Goal: Information Seeking & Learning: Check status

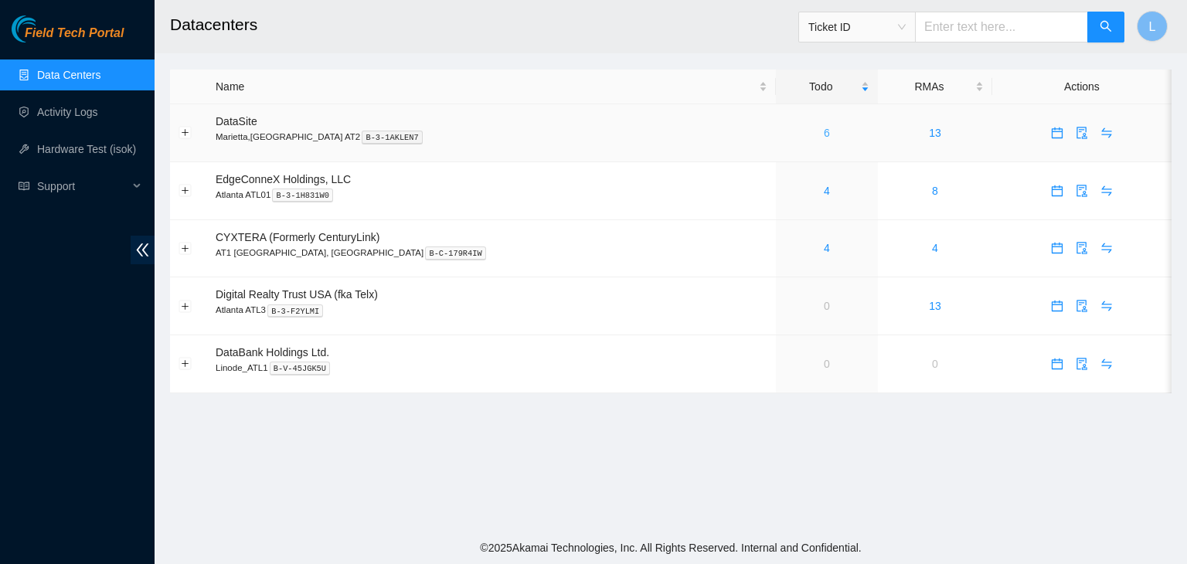
click at [824, 137] on link "6" at bounding box center [827, 133] width 6 height 12
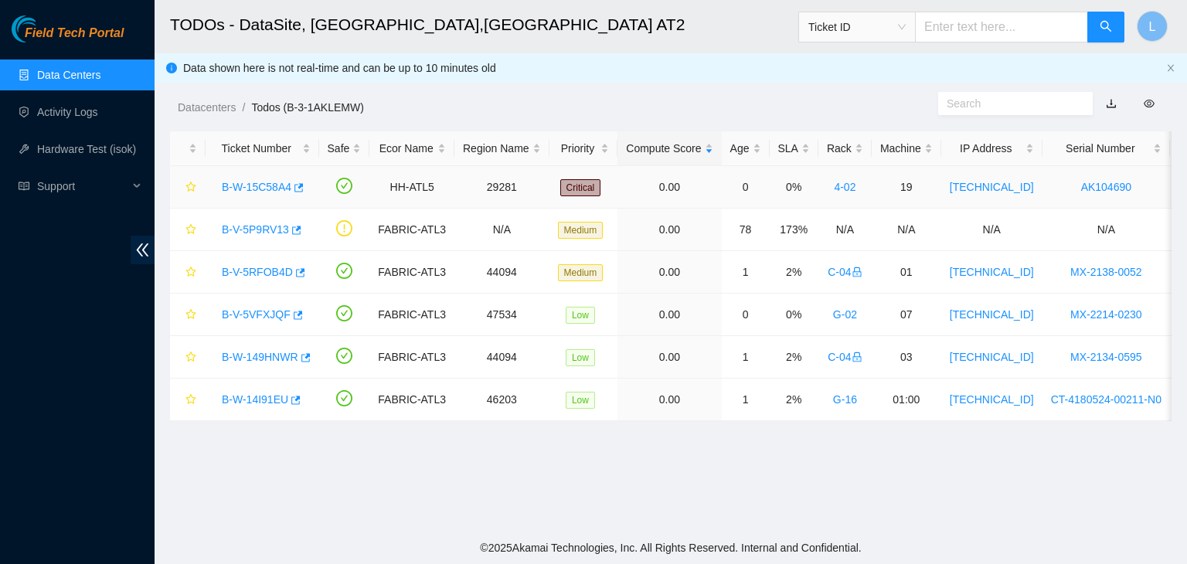
click at [250, 188] on link "B-W-15C58A4" at bounding box center [257, 187] width 70 height 12
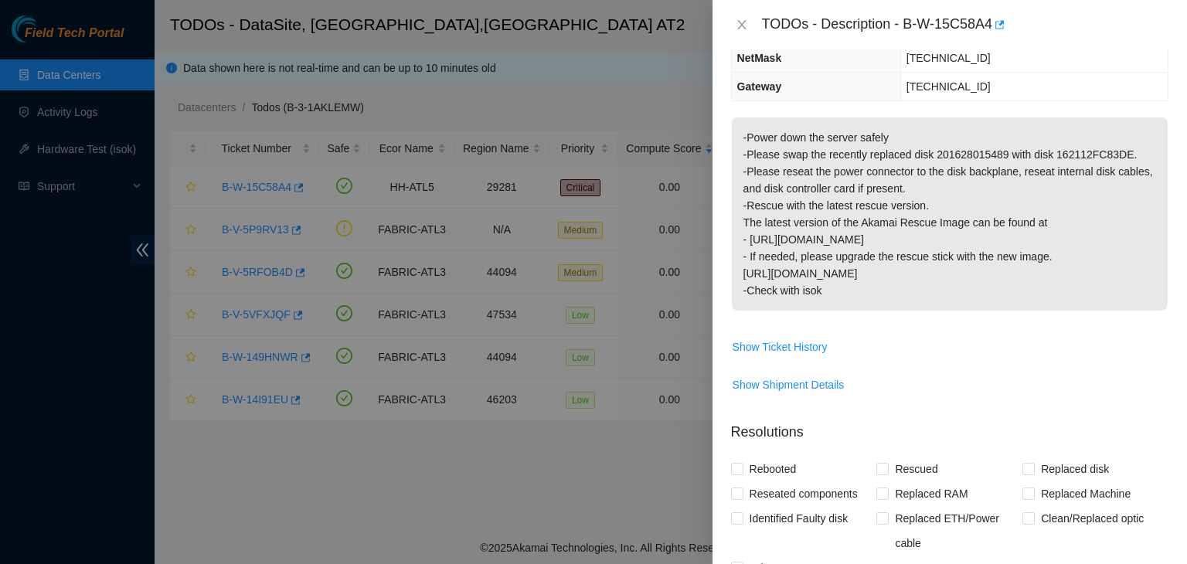
scroll to position [232, 0]
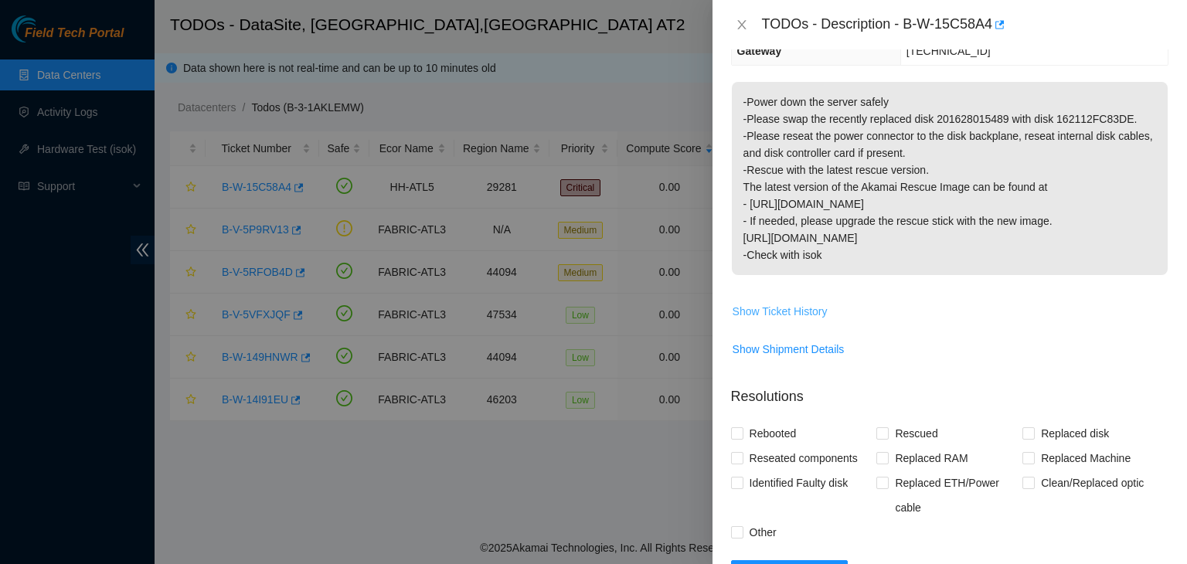
click at [810, 316] on span "Show Ticket History" at bounding box center [779, 311] width 95 height 17
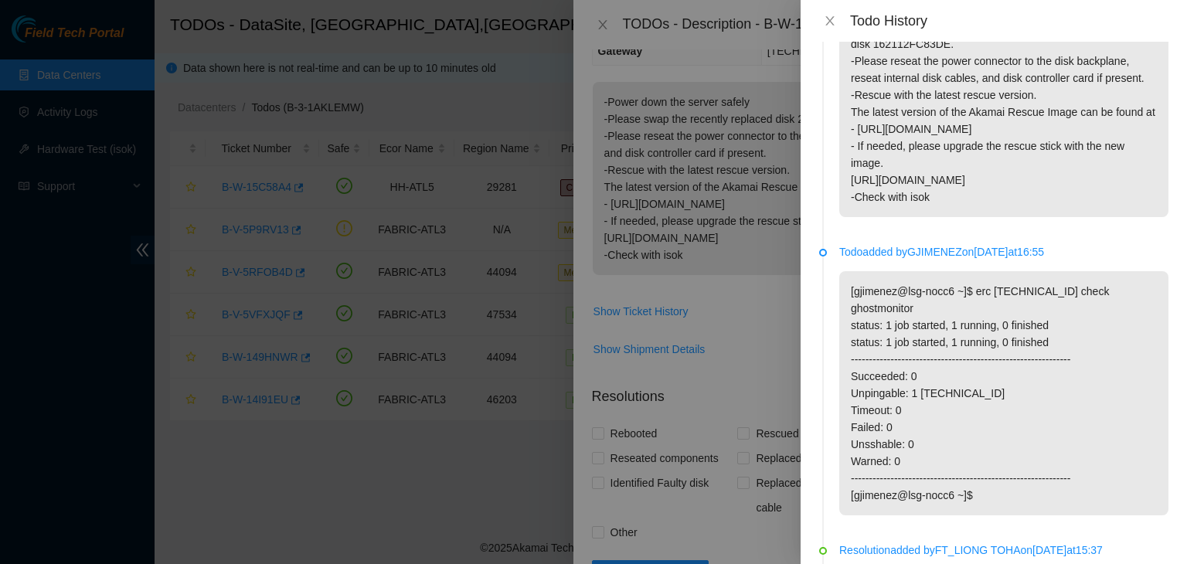
scroll to position [0, 0]
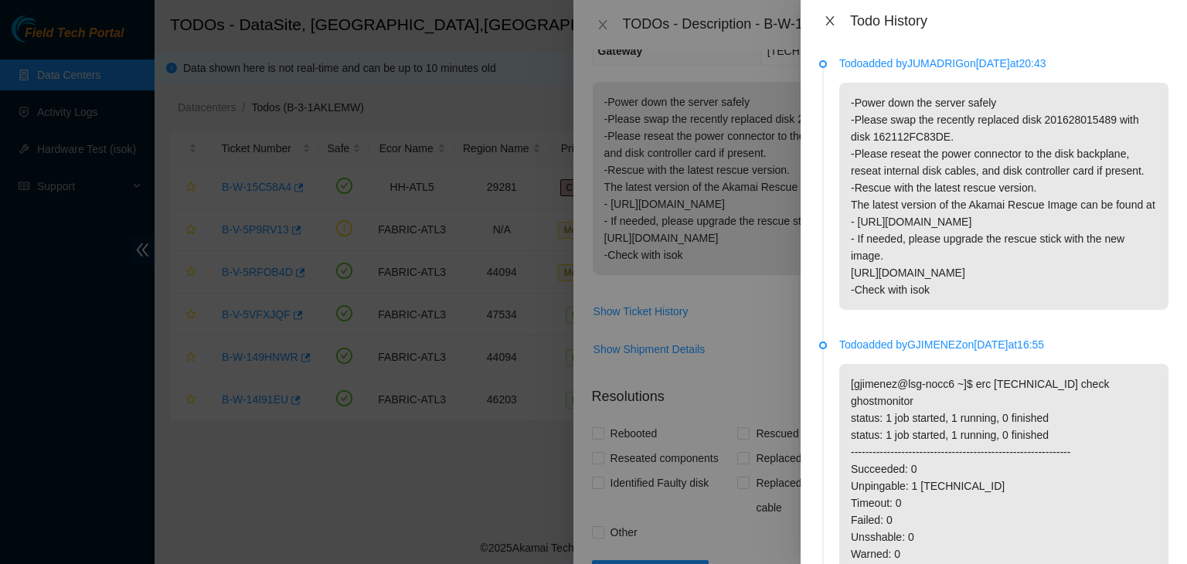
click at [831, 25] on icon "close" at bounding box center [830, 21] width 12 height 12
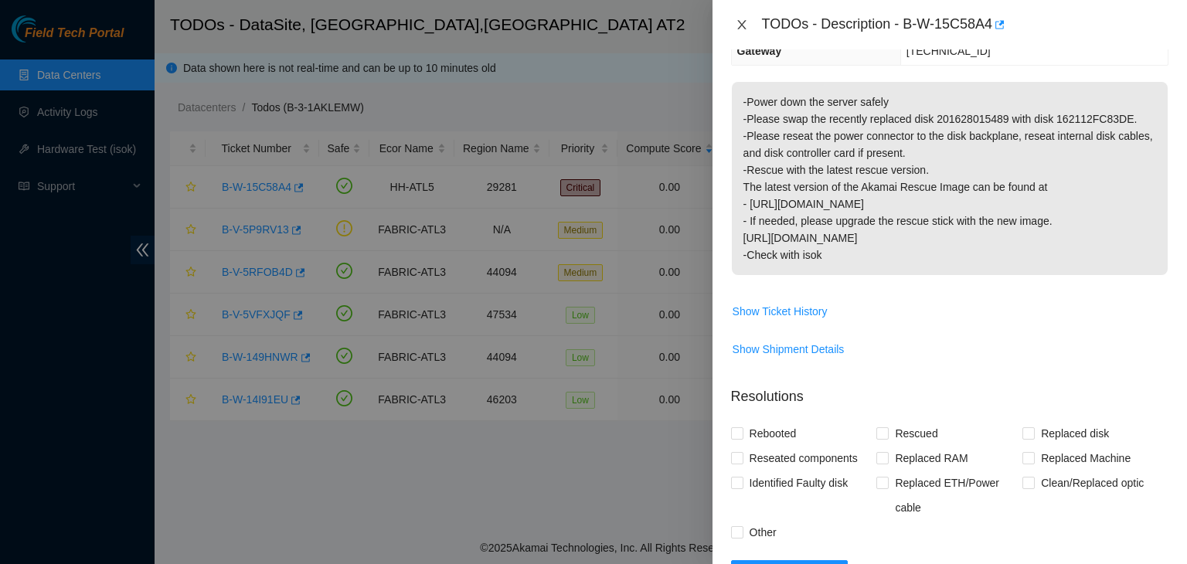
click at [742, 22] on icon "close" at bounding box center [741, 24] width 8 height 9
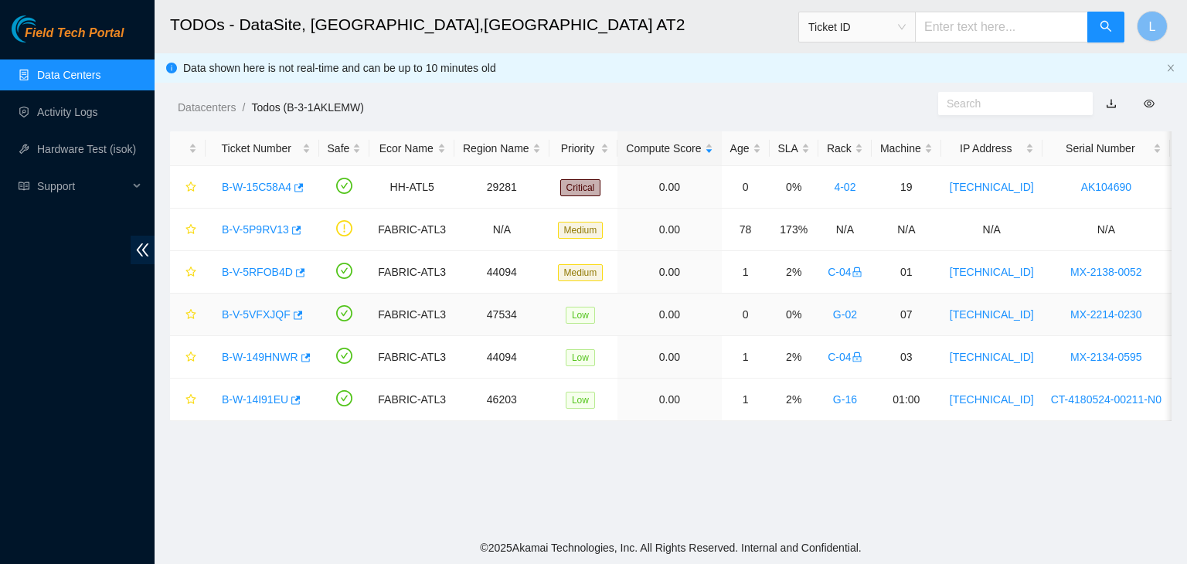
click at [259, 314] on link "B-V-5VFXJQF" at bounding box center [256, 314] width 69 height 12
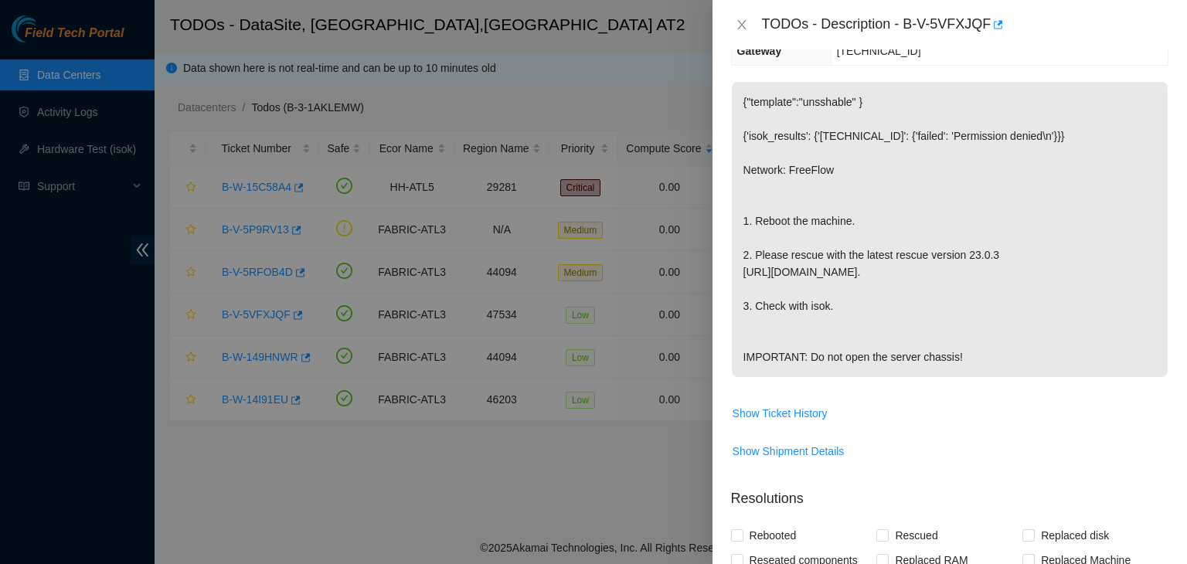
scroll to position [155, 0]
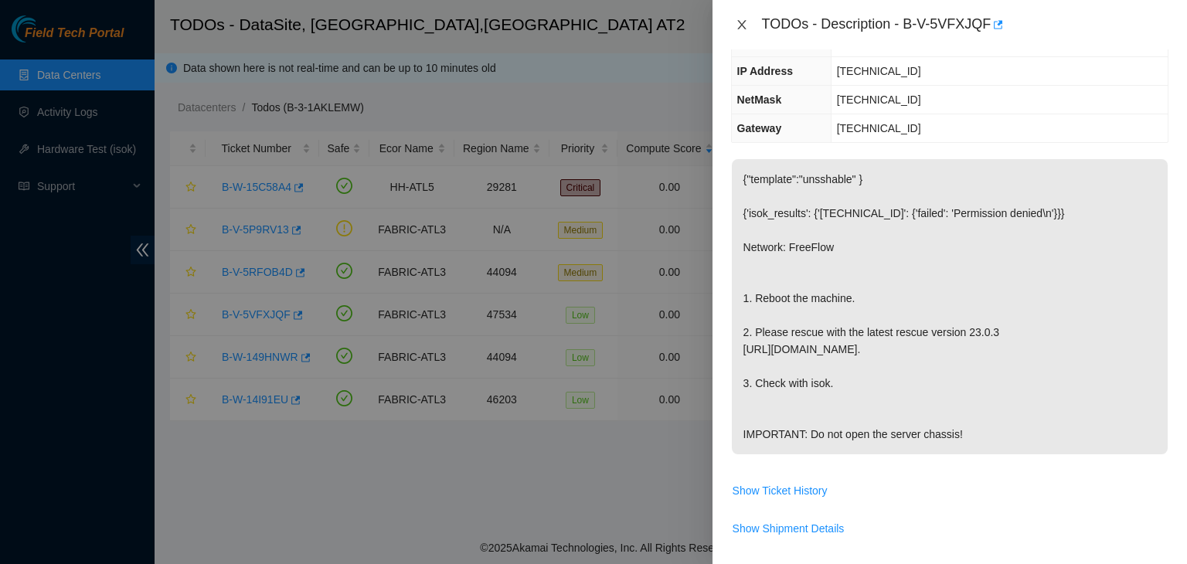
click at [743, 28] on icon "close" at bounding box center [742, 25] width 12 height 12
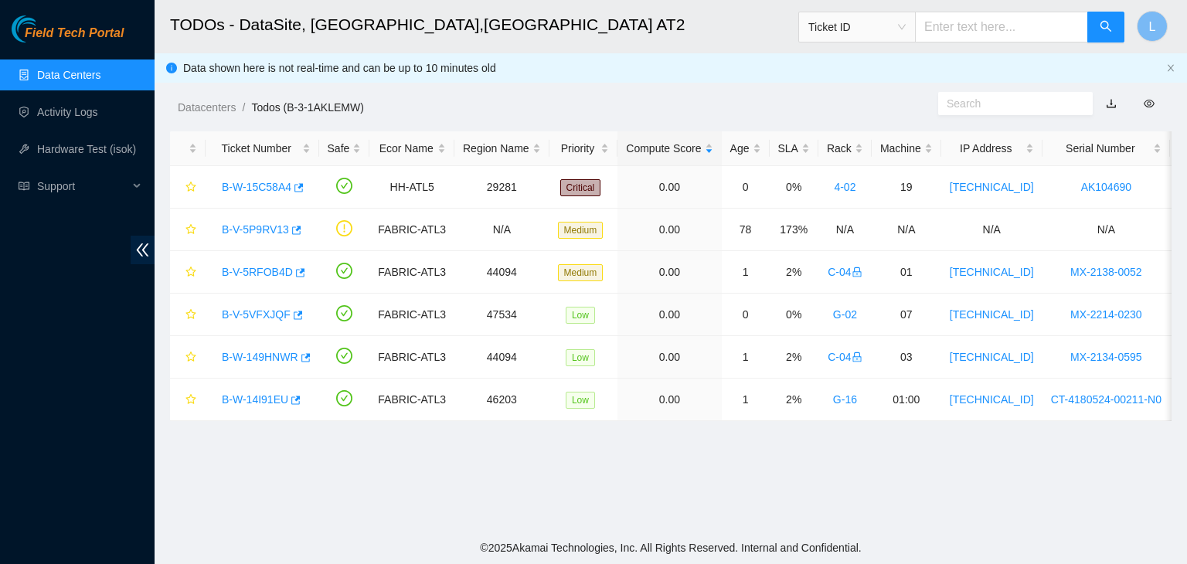
scroll to position [205, 0]
